Goal: Information Seeking & Learning: Get advice/opinions

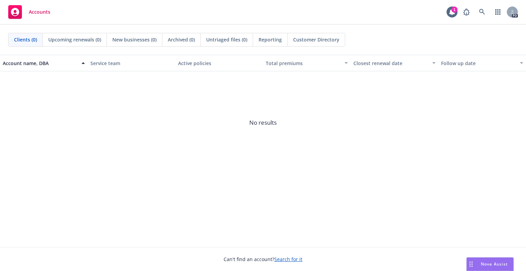
click at [494, 265] on span "Nova Assist" at bounding box center [494, 264] width 27 height 6
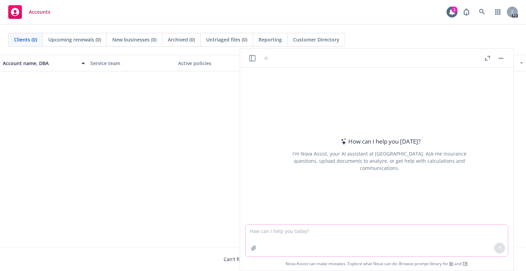
click at [329, 235] on textarea at bounding box center [377, 241] width 262 height 32
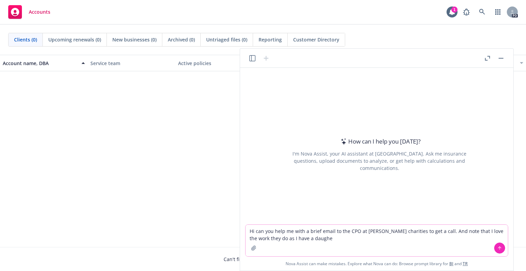
type textarea "Hi can you help me with a brief email to the CPO at [PERSON_NAME] charities to …"
drag, startPoint x: 250, startPoint y: 232, endPoint x: 342, endPoint y: 239, distance: 92.1
click at [342, 239] on textarea "Hi can you help me with a brief email to the CPO at [PERSON_NAME] charities to …" at bounding box center [377, 241] width 262 height 32
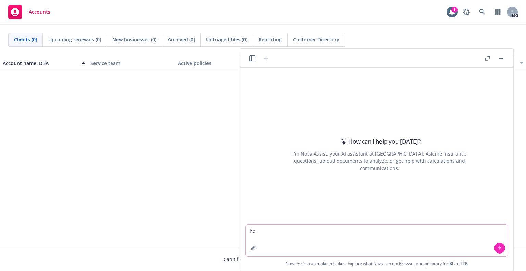
type textarea "h"
paste textarea "I know benefits outreach often shows up when someone’s trying to “replace” your…"
type textarea "thoughts on this email to prospects: I know benefits outreach often shows up wh…"
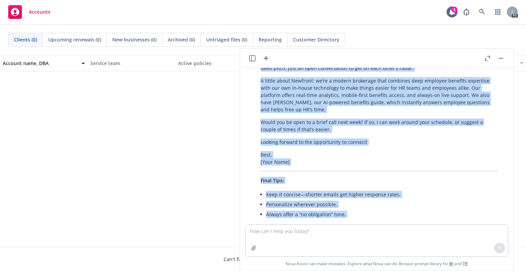
scroll to position [376, 0]
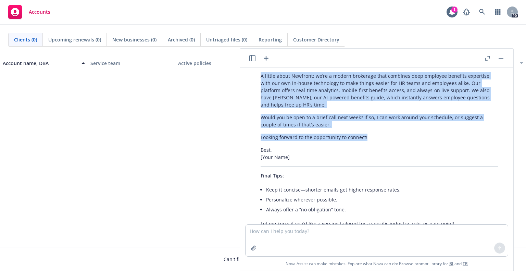
drag, startPoint x: 259, startPoint y: 130, endPoint x: 377, endPoint y: 112, distance: 120.1
click at [377, 112] on div "Your draft is warm, transparent, and avoids a hard sales pitch, which is great …" at bounding box center [379, 31] width 251 height 397
copy div "Lo [Ipsu], D sita consecte adip elitsedd eiusmod tempo incid utlabor’e dolore m…"
click at [282, 236] on textarea at bounding box center [377, 241] width 262 height 32
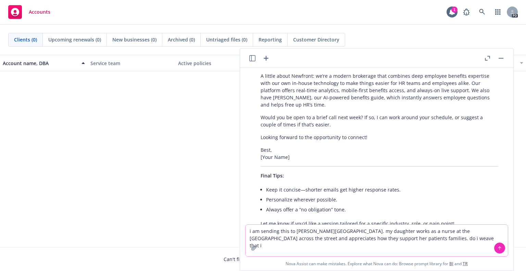
type textarea "i am sending this to [PERSON_NAME][GEOGRAPHIC_DATA]. my daughter works as a nur…"
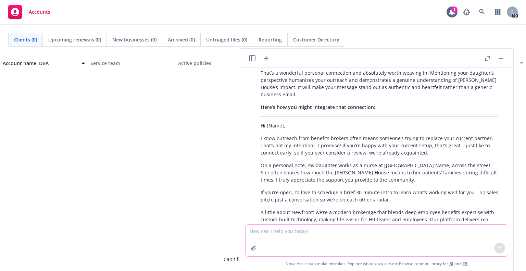
scroll to position [580, 0]
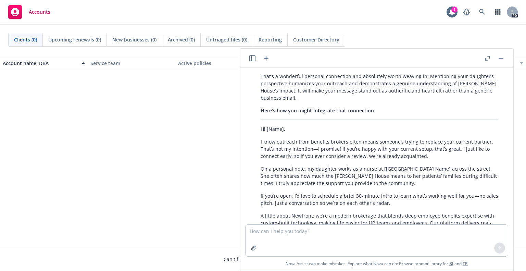
drag, startPoint x: 261, startPoint y: 148, endPoint x: 415, endPoint y: 163, distance: 154.6
click at [415, 165] on p "On a personal note, my daughter works as a nurse at [[GEOGRAPHIC_DATA] Name] ac…" at bounding box center [380, 176] width 238 height 22
copy p "On a personal note, my daughter works as a nurse at [[GEOGRAPHIC_DATA] Name] ac…"
click at [338, 231] on textarea at bounding box center [377, 241] width 262 height 32
type textarea "do you have a good subject line"
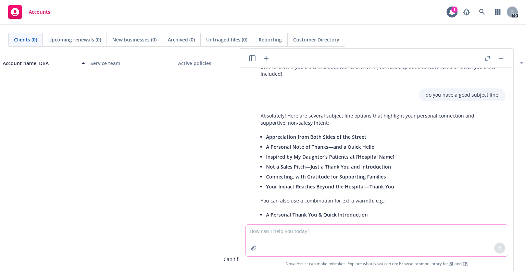
scroll to position [902, 0]
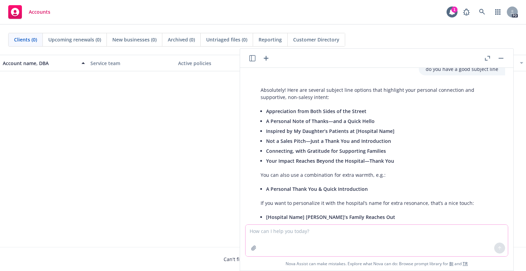
click at [282, 231] on textarea at bounding box center [377, 241] width 262 height 32
drag, startPoint x: 282, startPoint y: 231, endPoint x: 202, endPoint y: 161, distance: 106.0
click at [202, 161] on span "No results" at bounding box center [263, 122] width 526 height 103
click at [277, 236] on textarea at bounding box center [377, 241] width 262 height 32
paste textarea "Lo Ipsum, D sita consecte adip elitsedd eiusmod tempo incid utlabor’e dolore ma…"
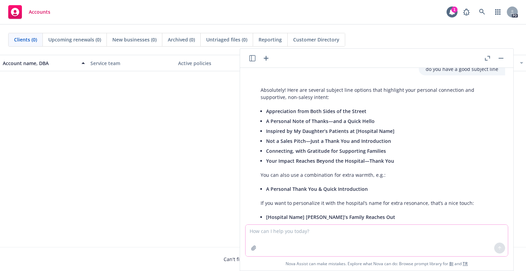
type textarea "Lo Ipsum, D sita consecte adip elitsedd eiusmod tempo incid utlabor’e dolore ma…"
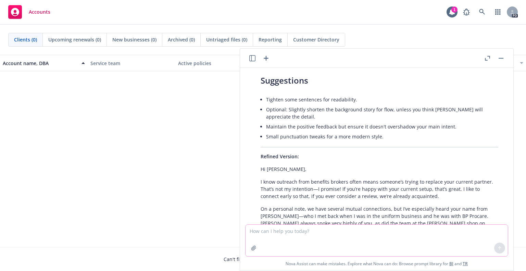
scroll to position [1374, 0]
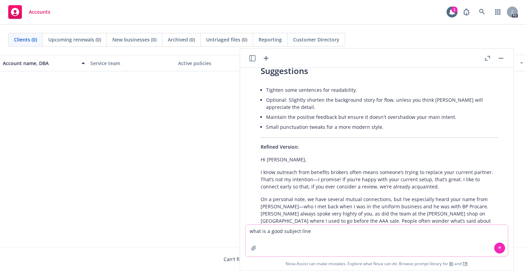
type textarea "what is a good subject line"
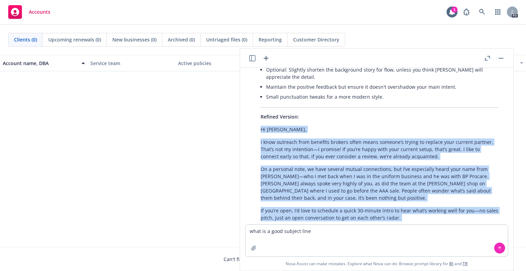
scroll to position [1512, 0]
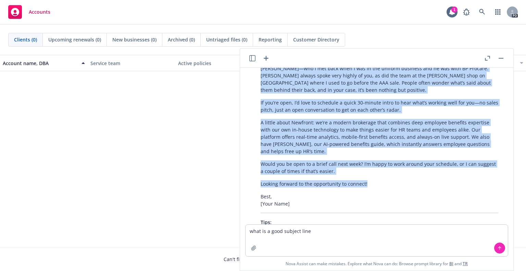
drag, startPoint x: 257, startPoint y: 120, endPoint x: 378, endPoint y: 145, distance: 123.4
click at [378, 145] on div "Your email is personable and authentic, with a strong use of shared connections…" at bounding box center [379, 54] width 251 height 457
copy div "Lo Ipsum, D sita consecte adip elitsedd eiusmod tempo incid utlabor’e dolore ma…"
click at [498, 250] on icon at bounding box center [499, 248] width 5 height 5
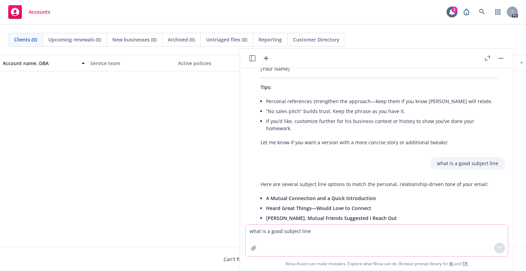
scroll to position [1698, 0]
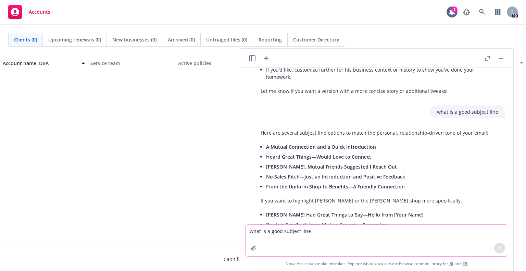
click at [304, 236] on textarea "what is a good subject line" at bounding box center [377, 241] width 262 height 32
type textarea "[PERSON_NAME][EMAIL_ADDRESS][PERSON_NAME][DOMAIN_NAME] bounced any suggestions"
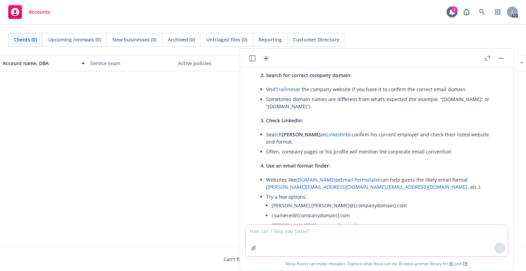
scroll to position [1976, 0]
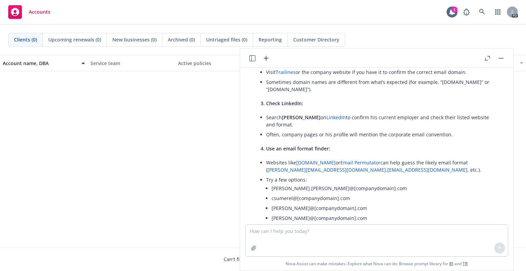
click at [353, 159] on link "Email Permutator" at bounding box center [360, 162] width 40 height 7
click at [309, 159] on link "[DOMAIN_NAME]" at bounding box center [315, 162] width 39 height 7
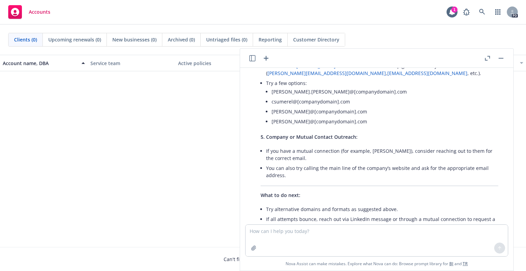
scroll to position [2074, 0]
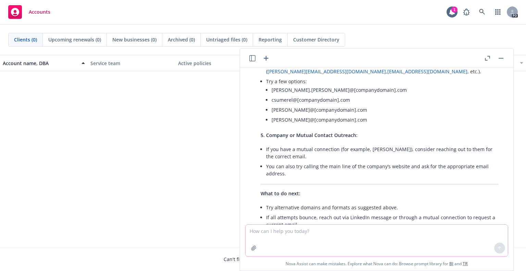
click at [288, 234] on textarea at bounding box center [377, 241] width 262 height 32
type textarea "can you draft an email similar to these ones for the ceo of astronomer"
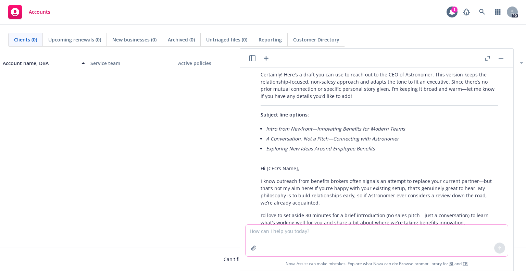
scroll to position [2292, 0]
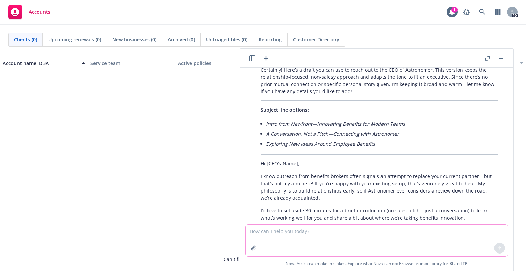
click at [305, 233] on textarea at bounding box center [377, 241] width 262 height 32
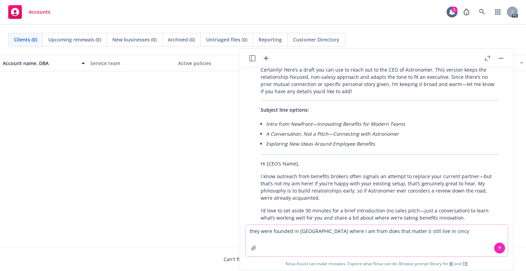
type textarea "they were founded in [GEOGRAPHIC_DATA] where i am from does that matter (i stil…"
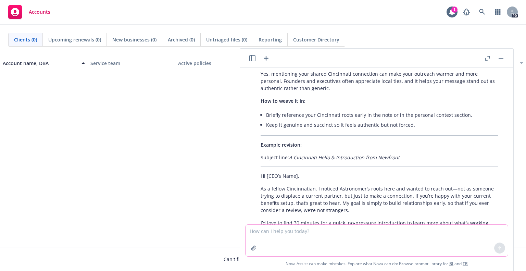
scroll to position [2602, 0]
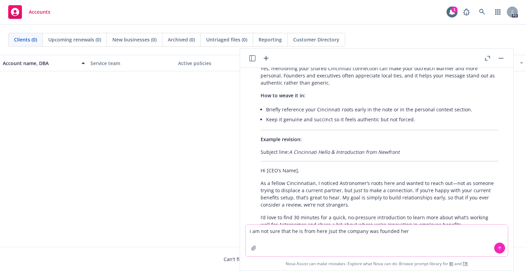
type textarea "i am not sure that he is from here jsut the company was founded here"
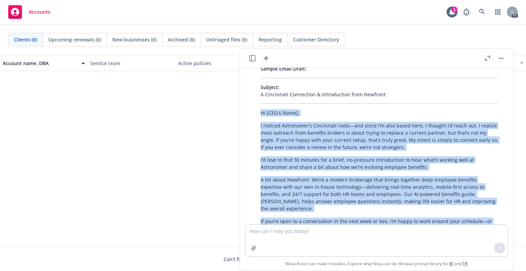
scroll to position [2965, 0]
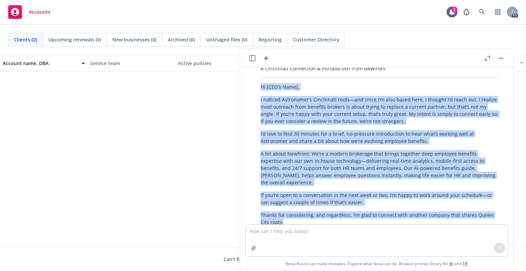
drag, startPoint x: 258, startPoint y: 93, endPoint x: 371, endPoint y: 165, distance: 133.9
click at [371, 165] on div "Thank you for clarifying! In this case, it’s still valuable to reference your s…" at bounding box center [379, 138] width 251 height 258
copy div "Lo [IPS’d Sita], C adipisc Elitseddoe’t Incididunt utlab—etd magna A’e admi ven…"
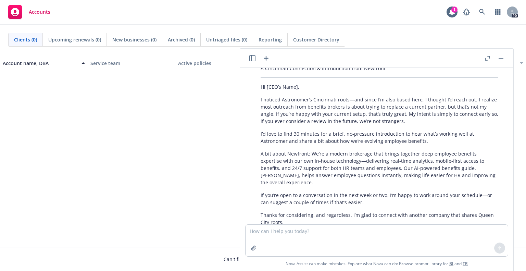
click at [522, 121] on span "No results" at bounding box center [263, 122] width 526 height 103
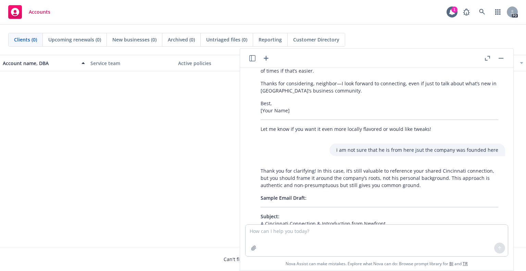
scroll to position [2801, 0]
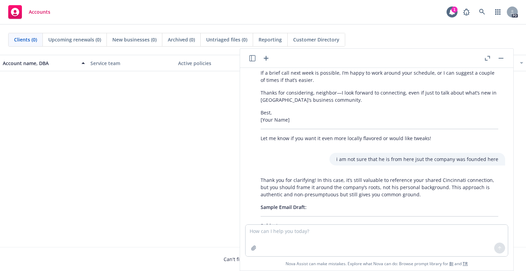
drag, startPoint x: 259, startPoint y: 185, endPoint x: 382, endPoint y: 187, distance: 123.6
copy p "A Cincinnati Connection & Introduction from Newfront"
